Goal: Navigation & Orientation: Find specific page/section

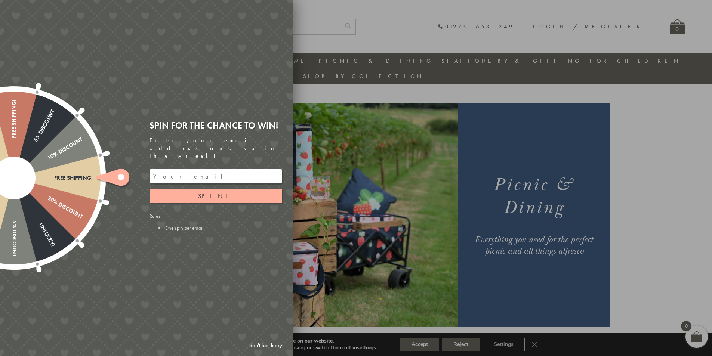
click at [266, 346] on link "I don't feel lucky" at bounding box center [263, 345] width 43 height 14
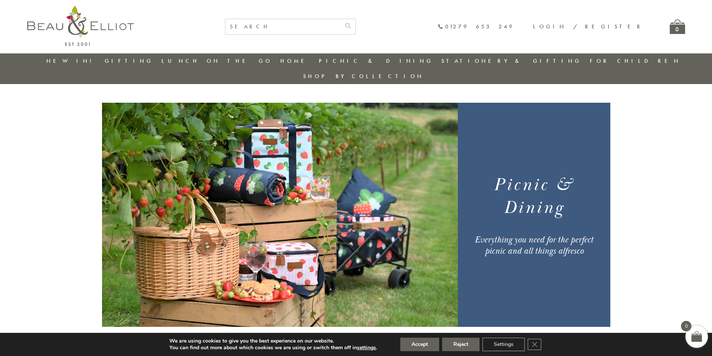
click at [75, 61] on link "New in!" at bounding box center [71, 60] width 50 height 7
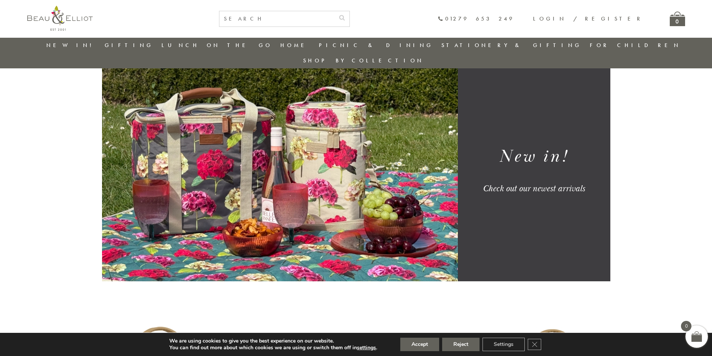
scroll to position [22, 0]
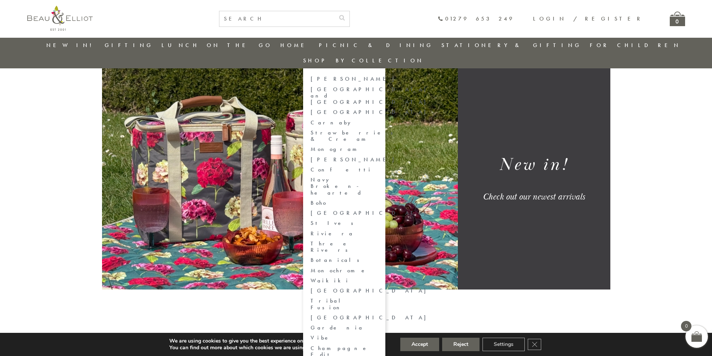
click at [378, 120] on link "Carnaby" at bounding box center [343, 123] width 67 height 6
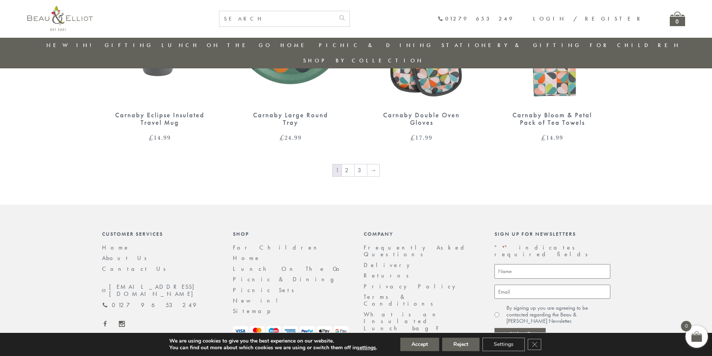
scroll to position [1030, 0]
click at [351, 164] on link "2" at bounding box center [348, 170] width 12 height 12
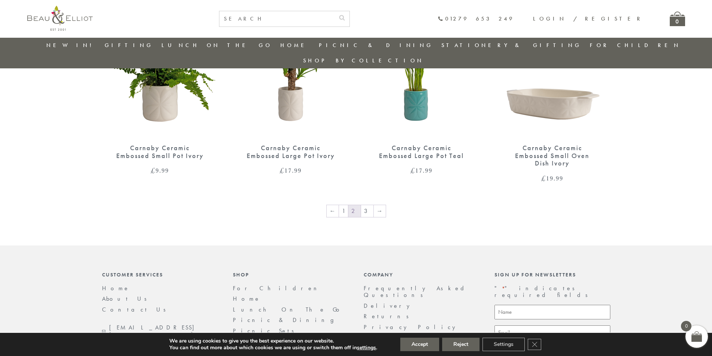
scroll to position [993, 0]
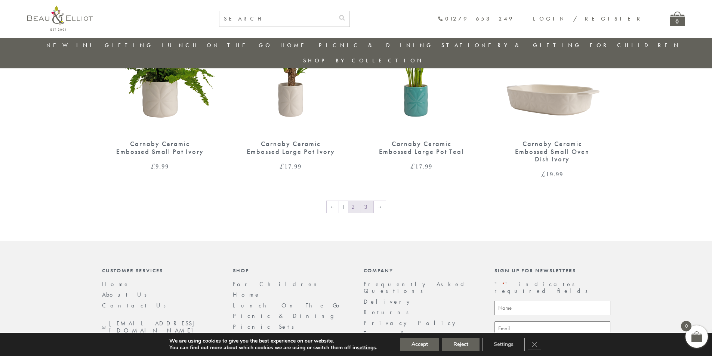
click at [366, 201] on link "3" at bounding box center [367, 207] width 12 height 12
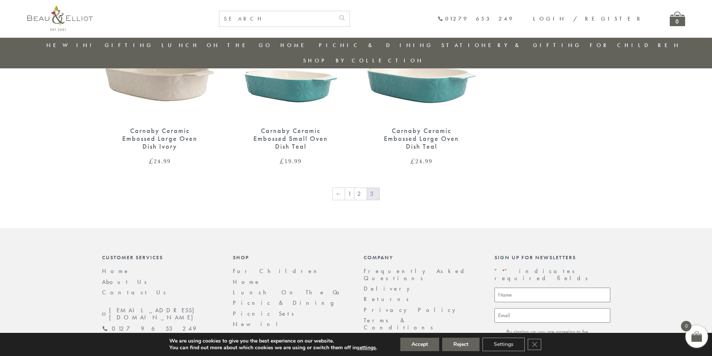
scroll to position [134, 0]
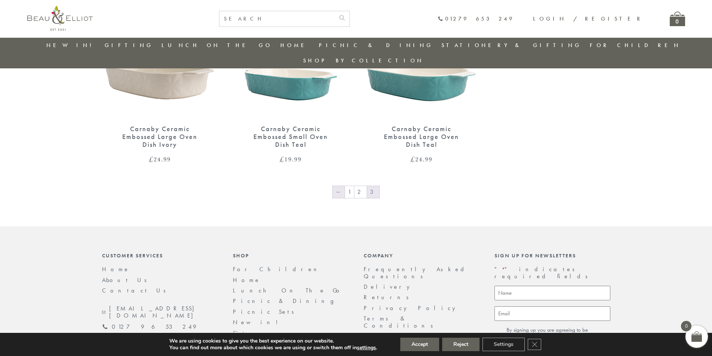
click at [341, 186] on link "←" at bounding box center [338, 192] width 12 height 12
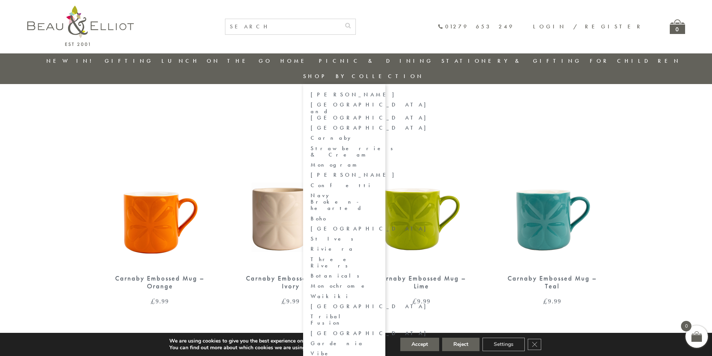
click at [378, 216] on link "Boho" at bounding box center [343, 219] width 67 height 6
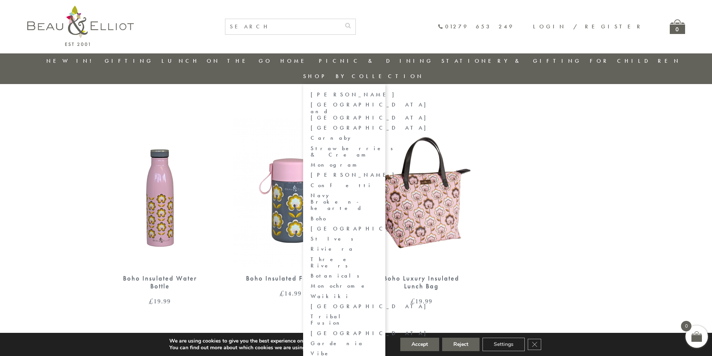
click at [378, 102] on link "[GEOGRAPHIC_DATA] and [GEOGRAPHIC_DATA]" at bounding box center [343, 111] width 67 height 19
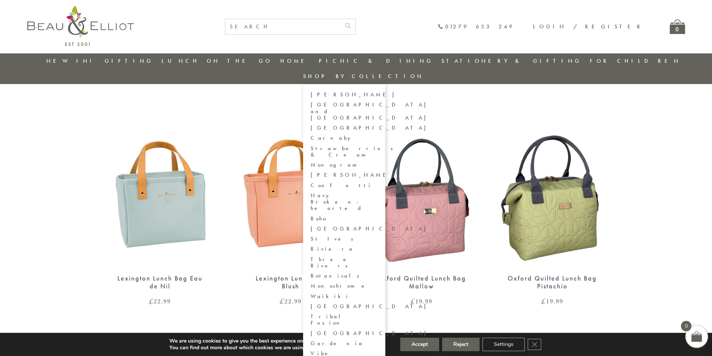
click at [378, 92] on link "[PERSON_NAME]" at bounding box center [343, 95] width 67 height 6
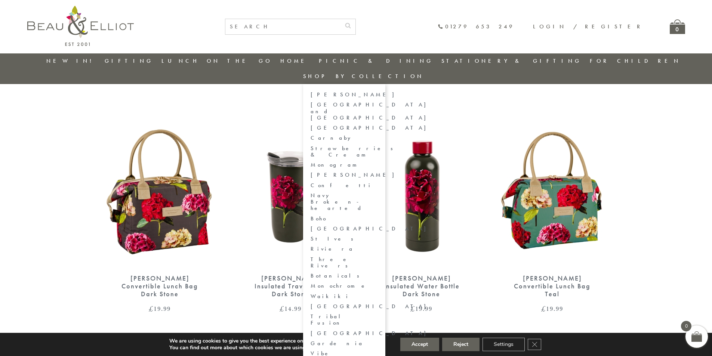
click at [378, 125] on link "[GEOGRAPHIC_DATA]" at bounding box center [343, 128] width 67 height 6
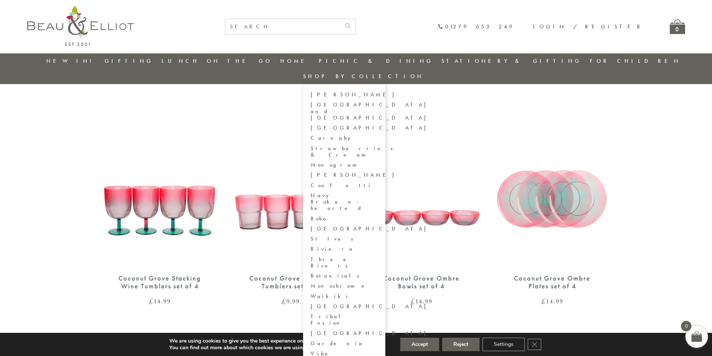
click at [378, 135] on link "Carnaby" at bounding box center [343, 138] width 67 height 6
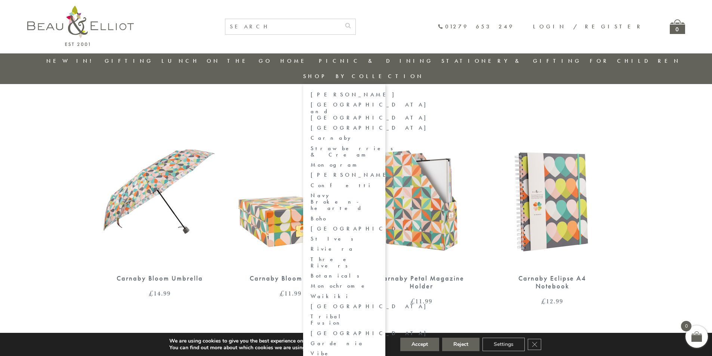
click at [378, 162] on link "Monogram" at bounding box center [343, 165] width 67 height 6
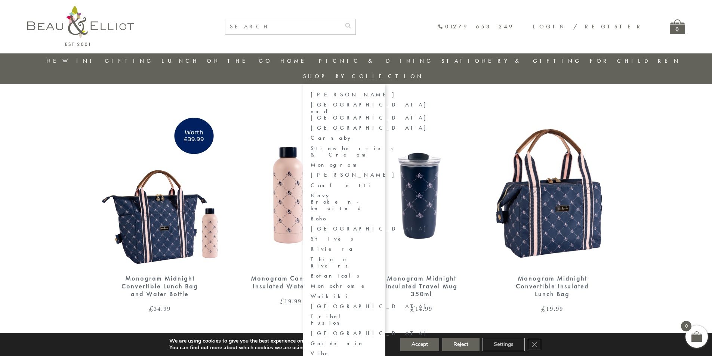
click at [378, 226] on link "[GEOGRAPHIC_DATA]" at bounding box center [343, 229] width 67 height 6
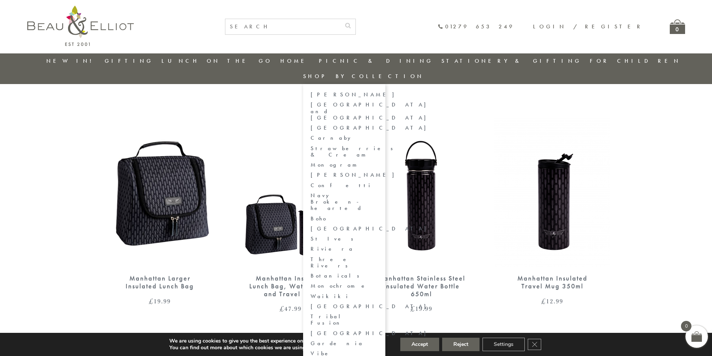
click at [378, 293] on link "Waikiki" at bounding box center [343, 296] width 67 height 6
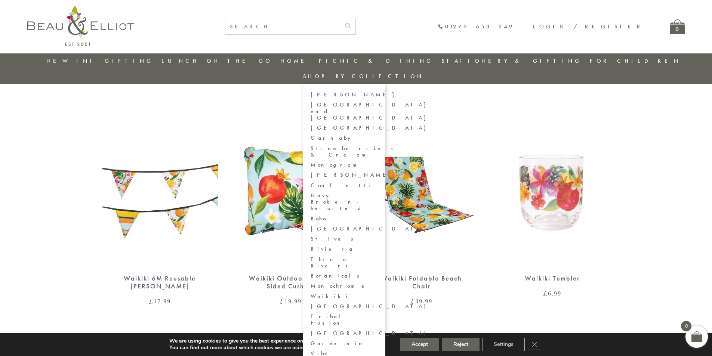
click at [378, 350] on link "Vibe" at bounding box center [343, 353] width 67 height 6
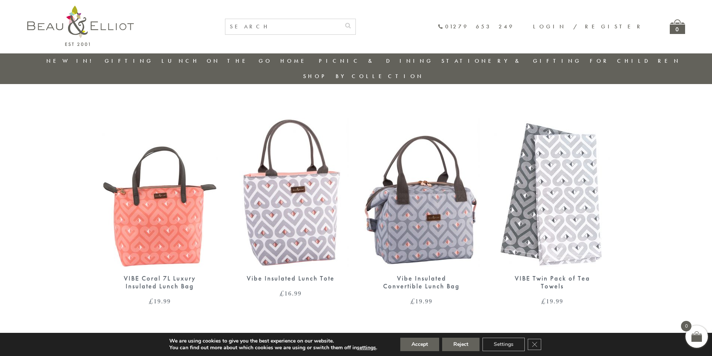
click at [468, 62] on link "Stationery & Gifting" at bounding box center [511, 60] width 140 height 7
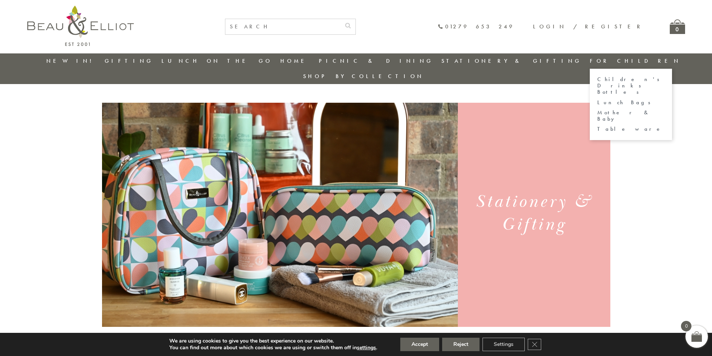
click at [597, 78] on link "Children's Drinks Bottles" at bounding box center [630, 85] width 67 height 19
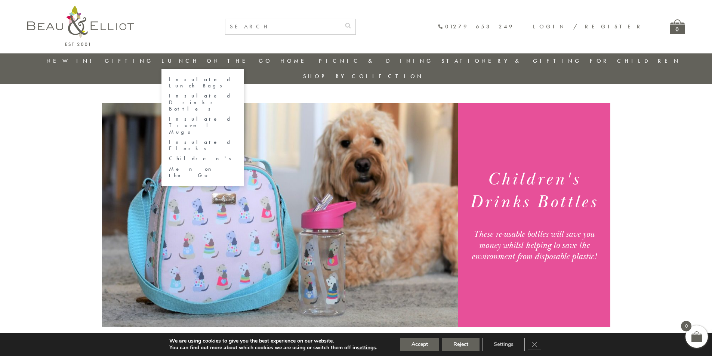
click at [218, 79] on link "Insulated Lunch Bags" at bounding box center [202, 82] width 67 height 13
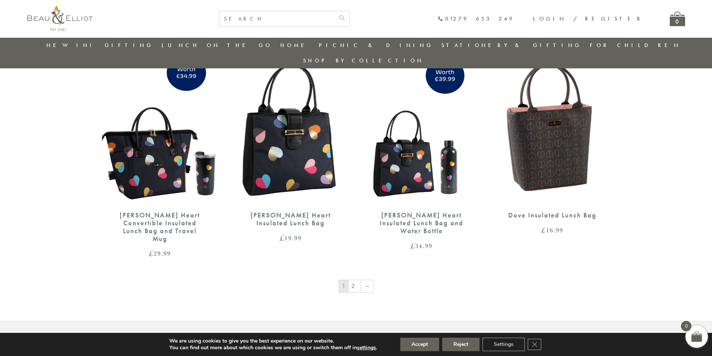
scroll to position [1162, 0]
